Goal: Find specific page/section: Find specific page/section

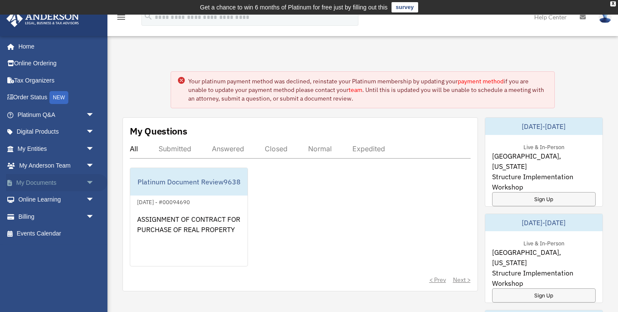
click at [80, 183] on link "My Documents arrow_drop_down" at bounding box center [56, 182] width 101 height 17
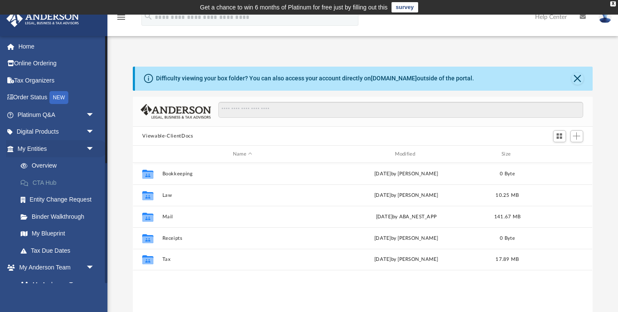
scroll to position [195, 459]
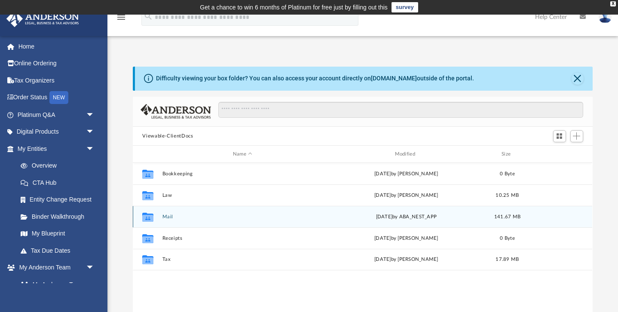
click at [154, 216] on icon "Collaborated Folder" at bounding box center [148, 217] width 14 height 14
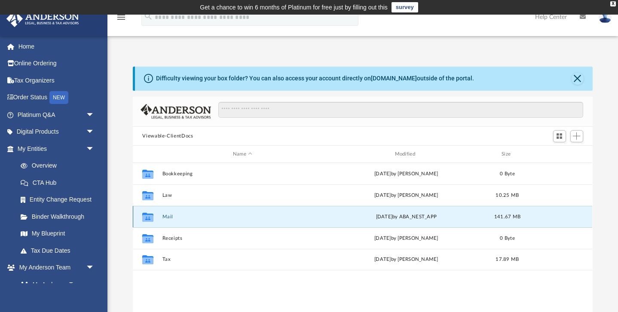
click at [154, 216] on icon "Collaborated Folder" at bounding box center [148, 217] width 14 height 14
click at [168, 216] on button "Mail" at bounding box center [242, 217] width 160 height 6
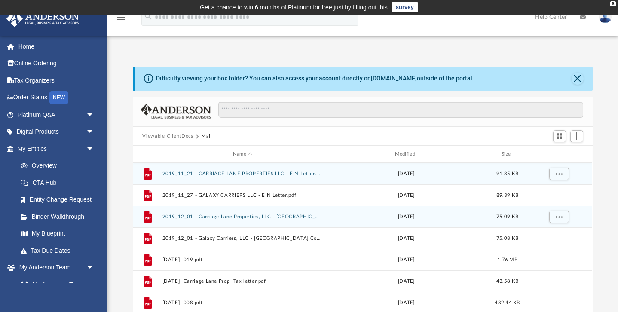
scroll to position [0, 0]
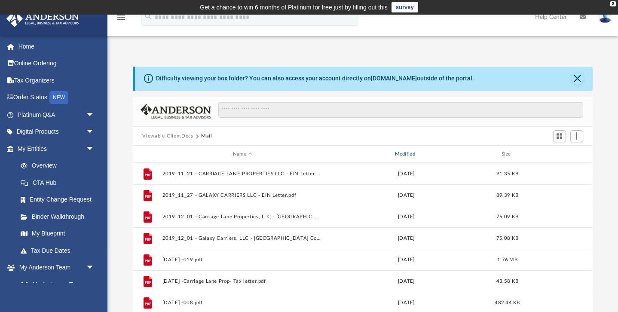
click at [394, 155] on div "Modified" at bounding box center [406, 154] width 160 height 8
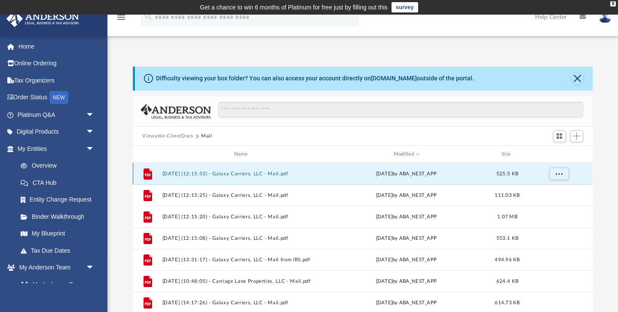
click at [280, 173] on button "[DATE] (12:15:53) - Galaxy Carriers, LLC - Mail.pdf" at bounding box center [242, 174] width 160 height 6
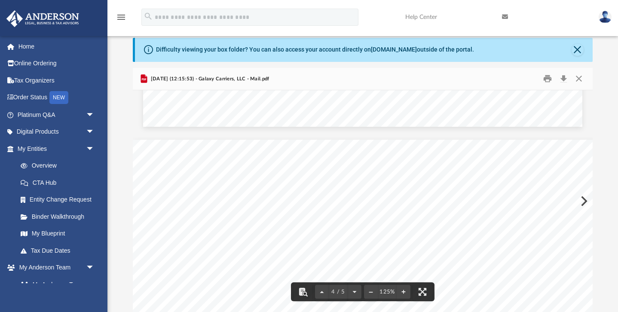
scroll to position [1965, 0]
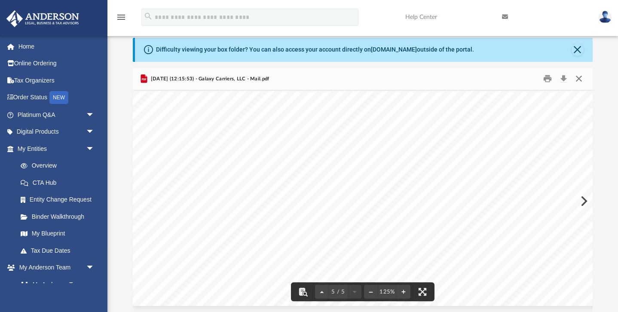
click at [581, 76] on button "Close" at bounding box center [578, 78] width 15 height 13
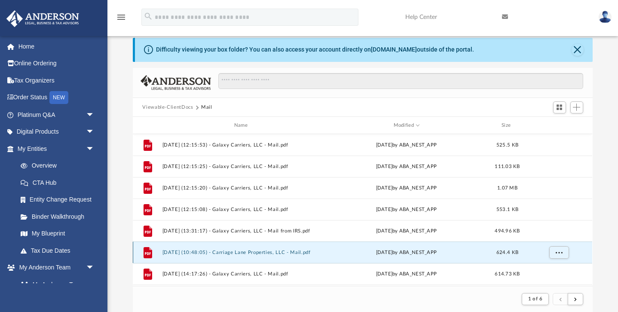
click at [275, 253] on button "[DATE] (10:48:05) - Carriage Lane Properties, LLC - Mail.pdf" at bounding box center [242, 252] width 160 height 6
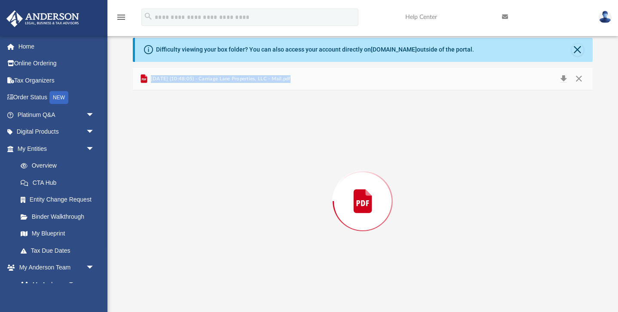
click at [275, 253] on div "Preview" at bounding box center [362, 201] width 459 height 222
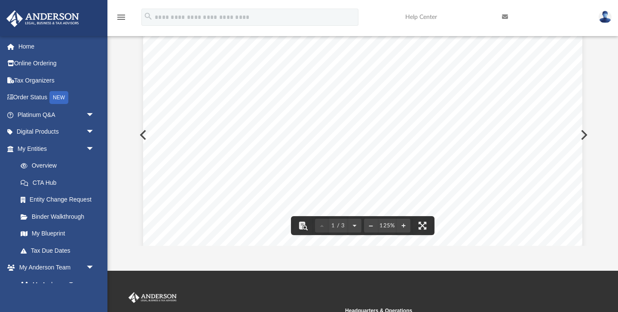
scroll to position [0, 0]
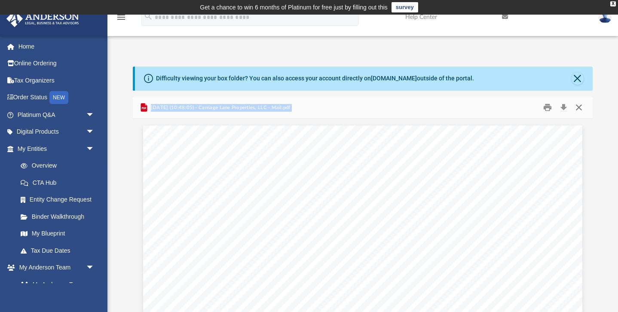
click at [578, 104] on button "Close" at bounding box center [578, 107] width 15 height 13
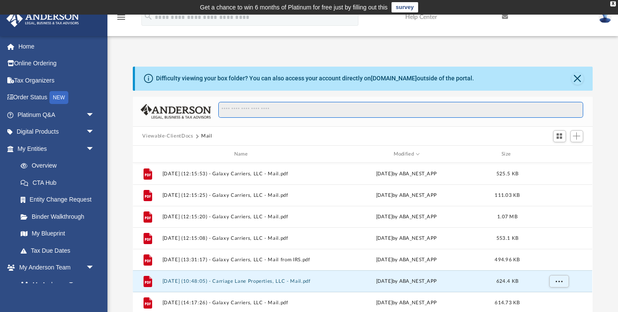
click at [395, 112] on input "Search files and folders" at bounding box center [400, 110] width 365 height 16
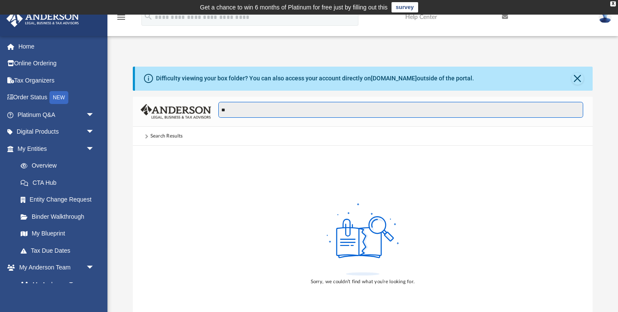
type input "*"
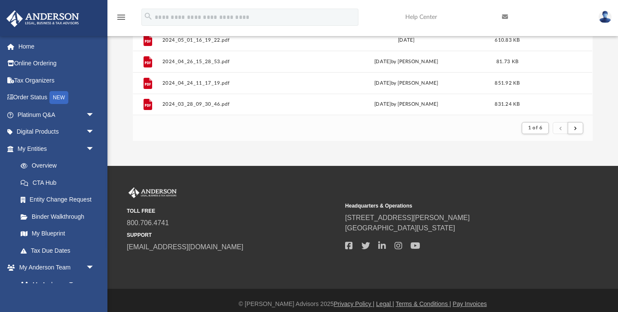
scroll to position [175, 0]
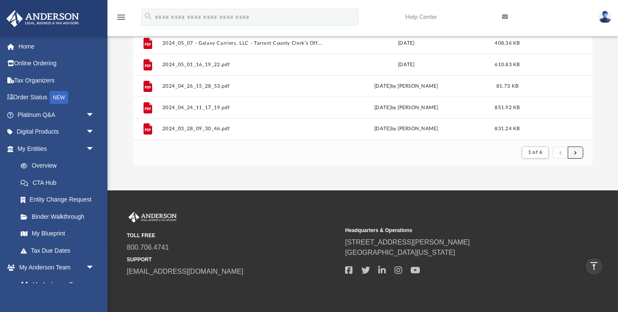
click at [579, 154] on button "submit" at bounding box center [574, 152] width 15 height 12
click at [575, 153] on span "submit" at bounding box center [575, 152] width 3 height 5
click at [544, 152] on button "1 of 6" at bounding box center [534, 152] width 27 height 12
click at [542, 183] on li "2" at bounding box center [542, 183] width 3 height 9
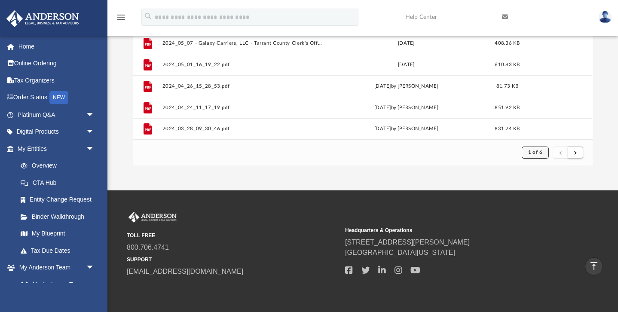
click at [542, 151] on span "1 of 6" at bounding box center [535, 152] width 14 height 5
click at [542, 184] on li "2" at bounding box center [542, 183] width 3 height 9
click at [574, 156] on button "submit" at bounding box center [574, 152] width 15 height 12
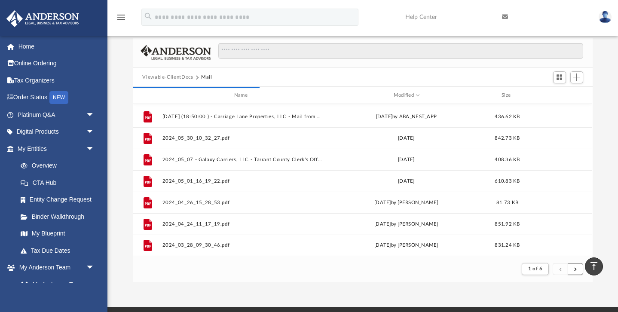
scroll to position [0, 0]
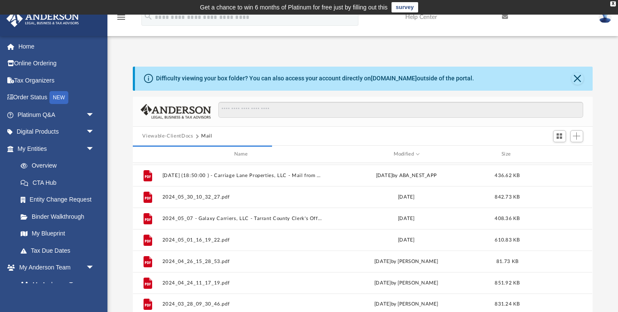
click at [475, 80] on div "Difficulty viewing your box folder? You can also access your account directly o…" at bounding box center [363, 79] width 457 height 24
click at [313, 76] on div "Difficulty viewing your box folder? You can also access your account directly o…" at bounding box center [315, 78] width 318 height 9
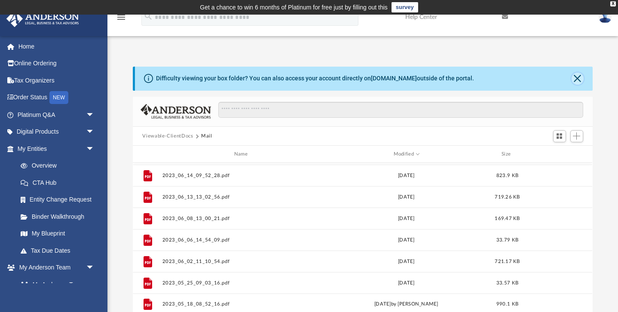
click at [578, 80] on button "Close" at bounding box center [577, 79] width 12 height 12
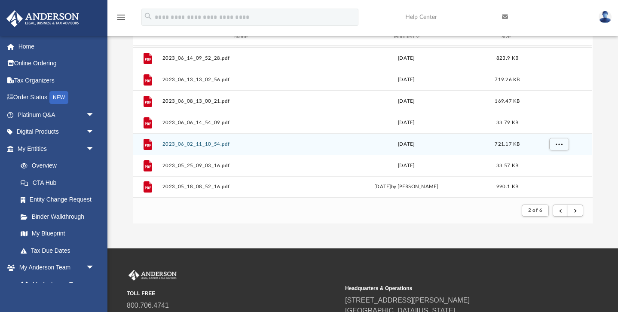
scroll to position [92, 0]
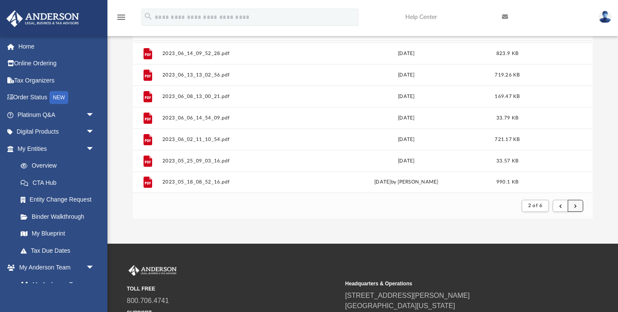
click at [576, 208] on button "submit" at bounding box center [574, 206] width 15 height 12
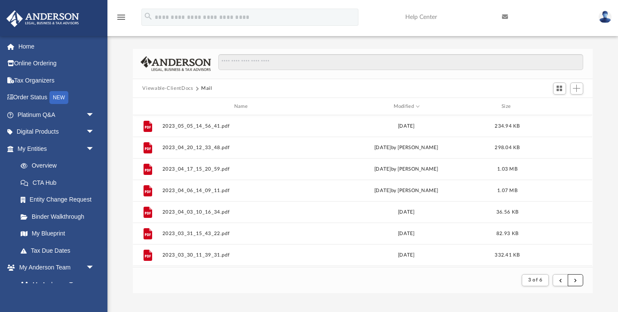
scroll to position [17, 0]
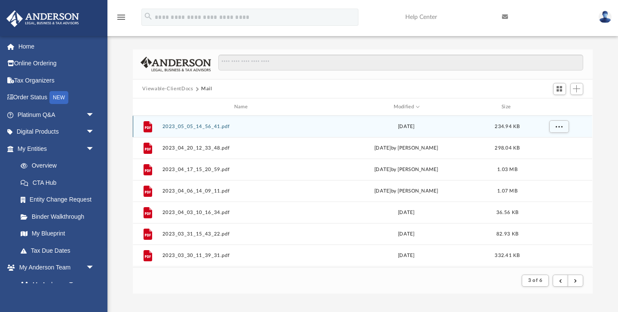
click at [204, 122] on div "File 2023_05_05_14_56_41.pdf [DATE] 234.94 KB" at bounding box center [362, 126] width 459 height 21
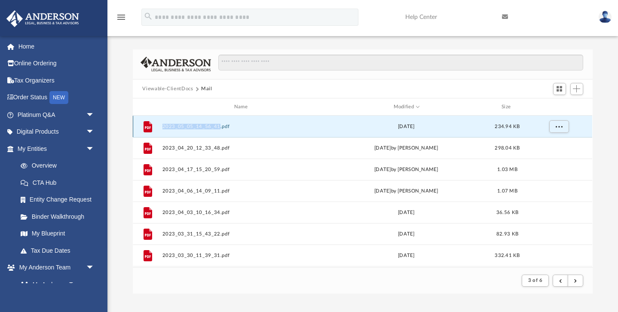
click at [204, 122] on div "File 2023_05_05_14_56_41.pdf [DATE] 234.94 KB" at bounding box center [362, 126] width 459 height 21
click at [558, 127] on span "More options" at bounding box center [558, 126] width 7 height 5
click at [546, 141] on li "Preview" at bounding box center [551, 143] width 25 height 9
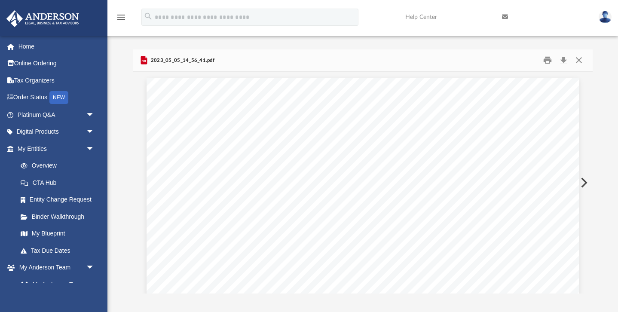
click at [583, 180] on button "Preview" at bounding box center [582, 182] width 19 height 24
click at [583, 181] on button "Preview" at bounding box center [582, 182] width 19 height 24
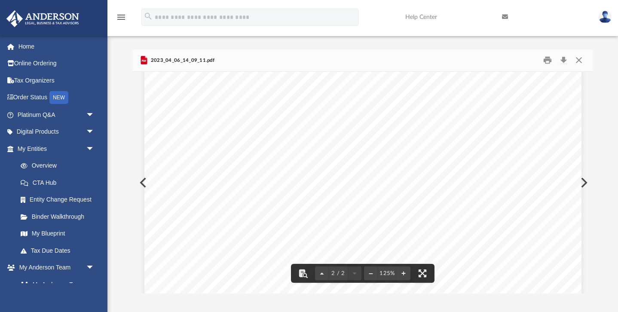
scroll to position [1241, 0]
click at [584, 184] on button "Preview" at bounding box center [582, 182] width 19 height 24
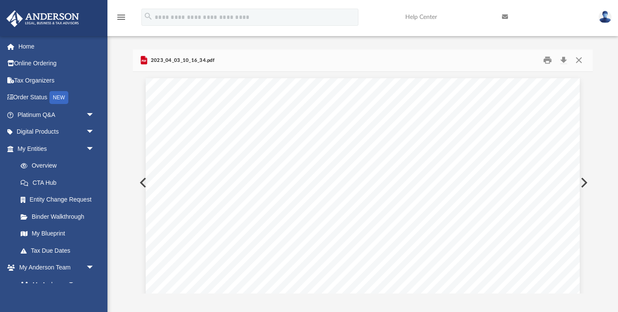
click at [584, 185] on button "Preview" at bounding box center [582, 182] width 19 height 24
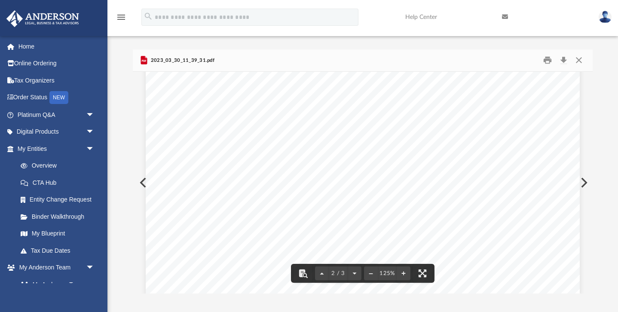
click at [584, 185] on button "Preview" at bounding box center [582, 182] width 19 height 24
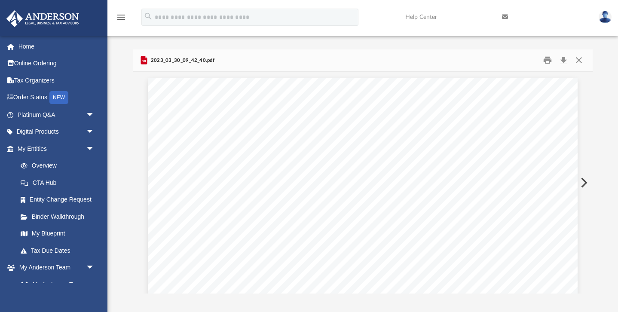
click at [584, 185] on button "Preview" at bounding box center [582, 182] width 19 height 24
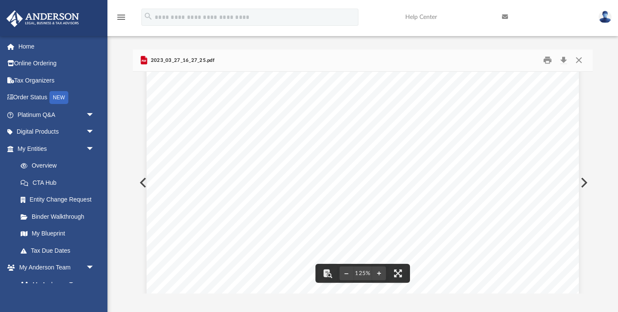
click at [581, 186] on button "Preview" at bounding box center [582, 182] width 19 height 24
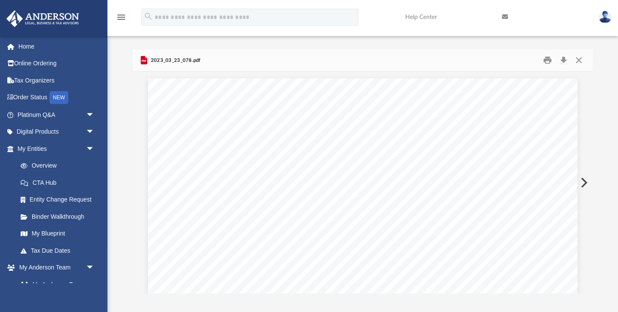
click at [581, 186] on button "Preview" at bounding box center [582, 182] width 19 height 24
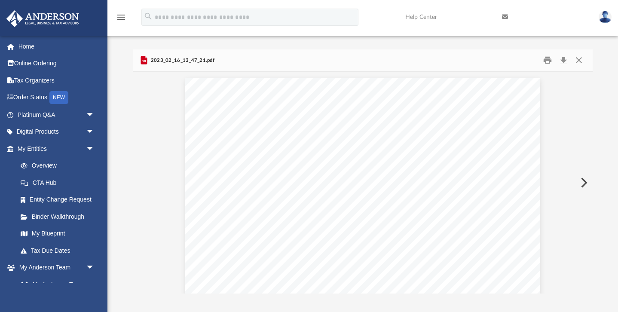
click at [581, 186] on button "Preview" at bounding box center [582, 182] width 19 height 24
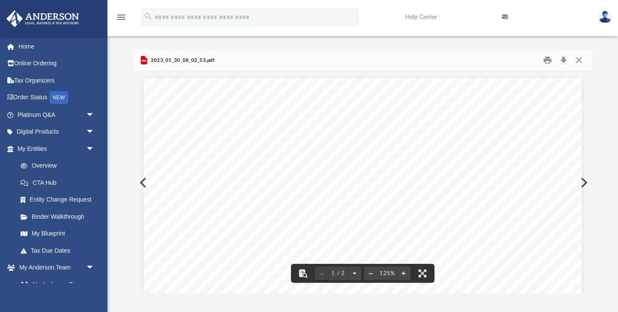
click at [582, 184] on button "Preview" at bounding box center [582, 182] width 19 height 24
click at [582, 188] on button "Preview" at bounding box center [582, 182] width 19 height 24
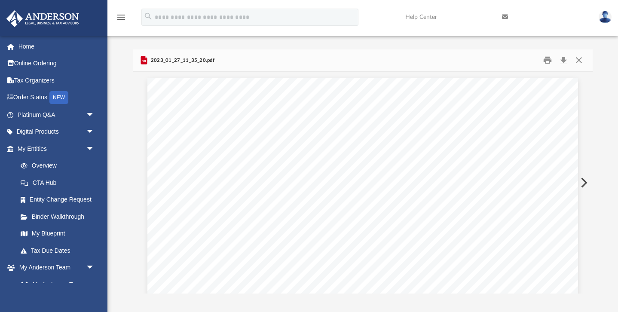
click at [582, 188] on button "Preview" at bounding box center [582, 182] width 19 height 24
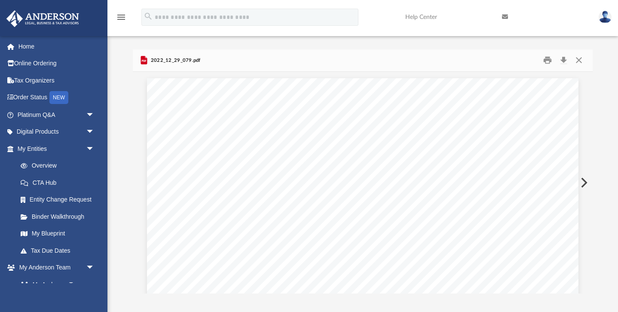
click at [582, 188] on button "Preview" at bounding box center [582, 182] width 19 height 24
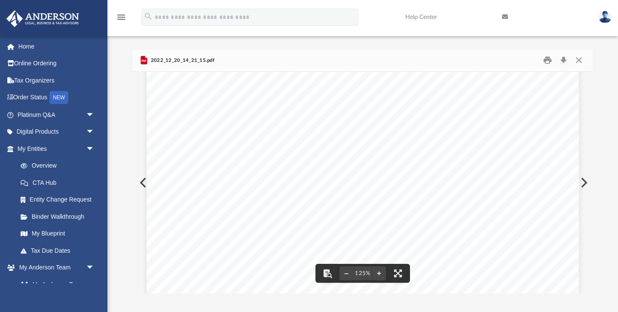
scroll to position [213, 0]
click at [585, 185] on button "Preview" at bounding box center [582, 182] width 19 height 24
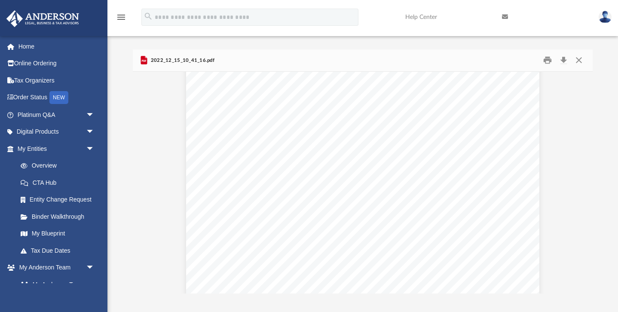
scroll to position [2471, 0]
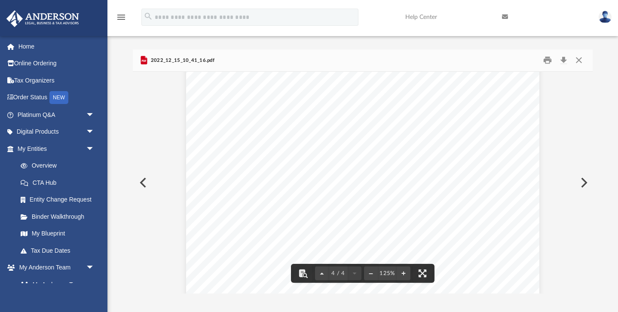
click at [581, 185] on button "Preview" at bounding box center [582, 182] width 19 height 24
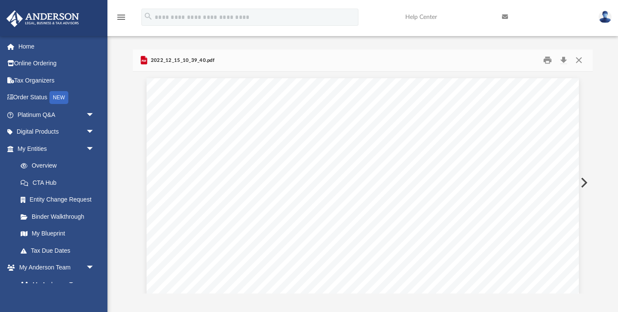
click at [581, 185] on button "Preview" at bounding box center [582, 182] width 19 height 24
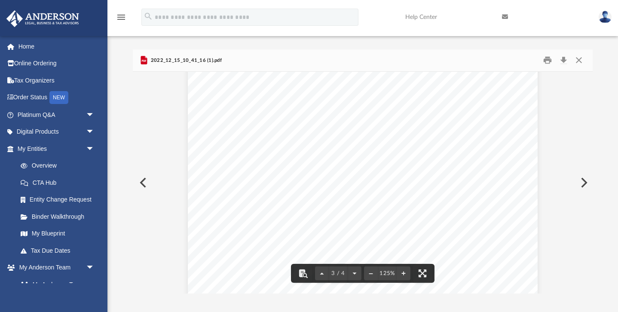
click at [584, 186] on button "Preview" at bounding box center [582, 182] width 19 height 24
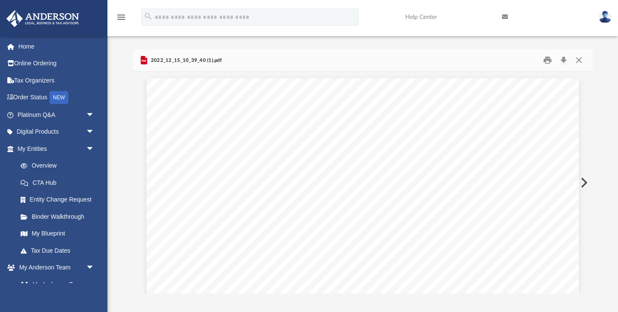
click at [584, 186] on button "Preview" at bounding box center [582, 182] width 19 height 24
click at [583, 184] on button "Preview" at bounding box center [582, 182] width 19 height 24
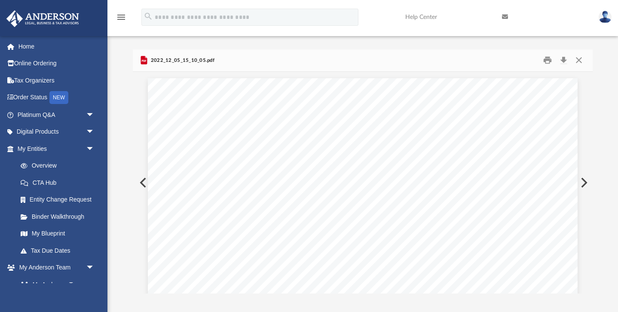
click at [583, 184] on button "Preview" at bounding box center [582, 182] width 19 height 24
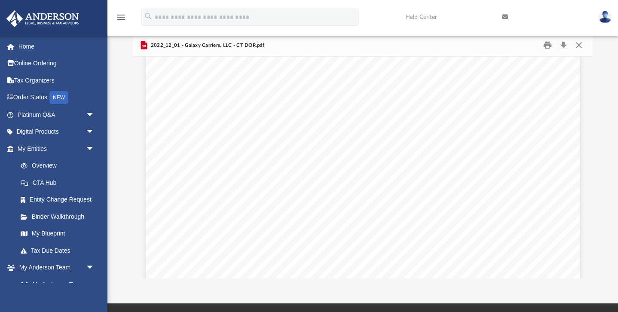
scroll to position [0, 0]
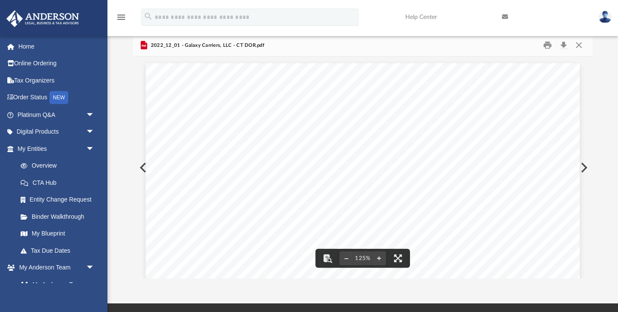
click at [585, 167] on button "Preview" at bounding box center [582, 167] width 19 height 24
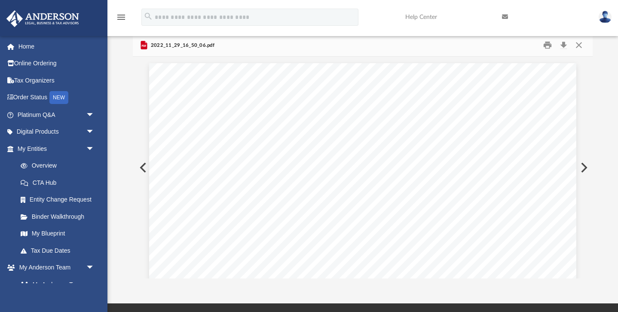
click at [584, 169] on button "Preview" at bounding box center [582, 167] width 19 height 24
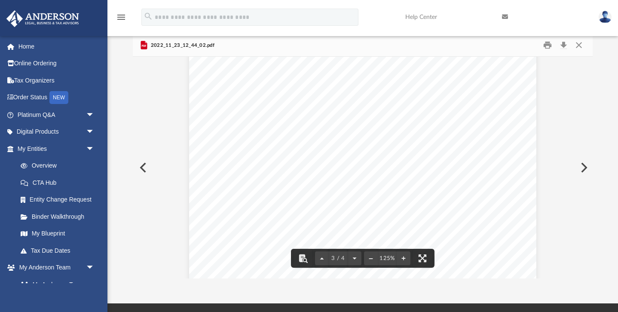
scroll to position [1462, 0]
click at [583, 168] on button "Preview" at bounding box center [582, 167] width 19 height 24
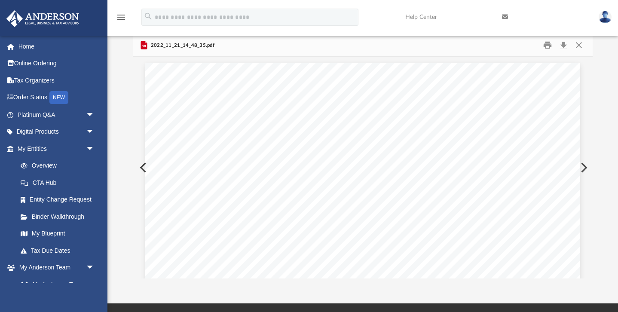
click at [583, 169] on button "Preview" at bounding box center [582, 167] width 19 height 24
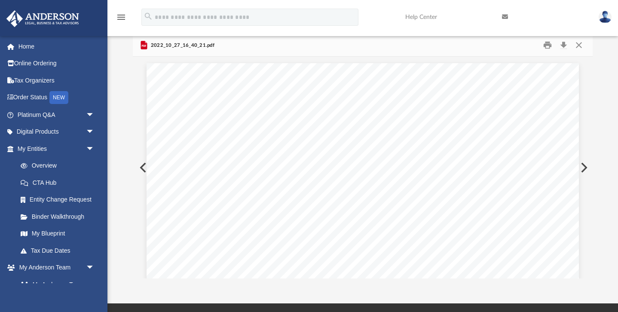
click at [583, 170] on button "Preview" at bounding box center [582, 167] width 19 height 24
